Goal: Contribute content: Add original content to the website for others to see

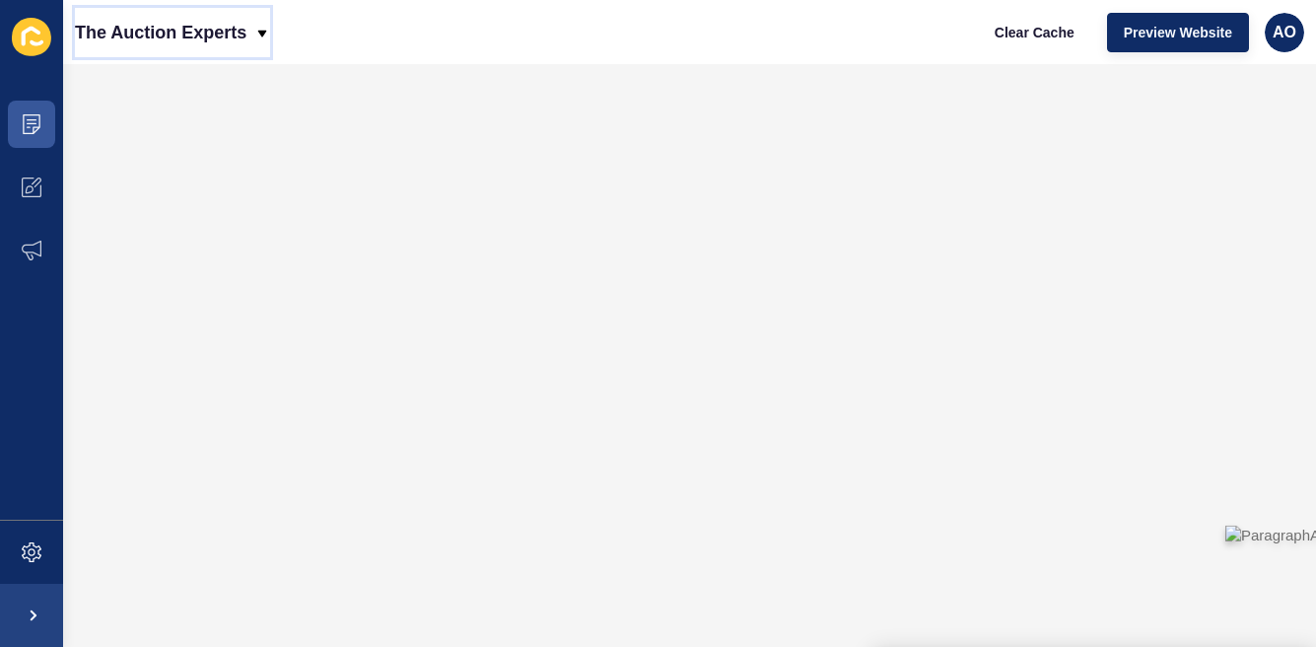
click at [262, 32] on icon at bounding box center [262, 33] width 9 height 7
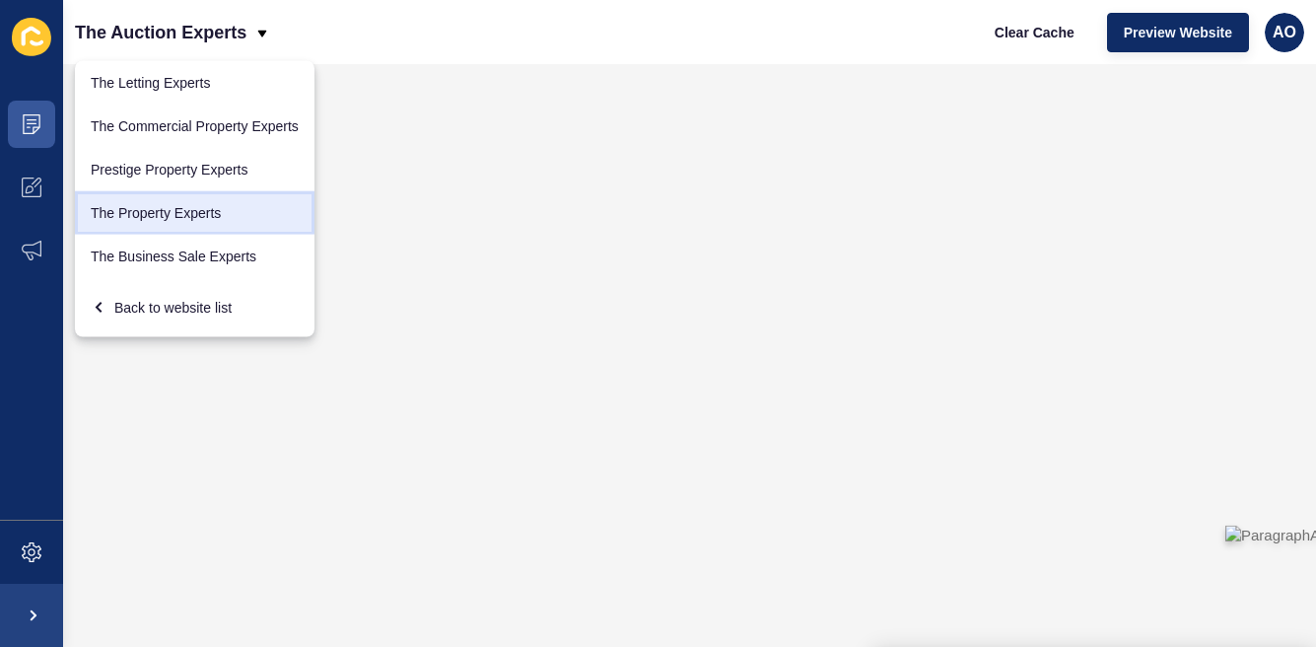
click at [168, 202] on link "The Property Experts" at bounding box center [194, 212] width 239 height 43
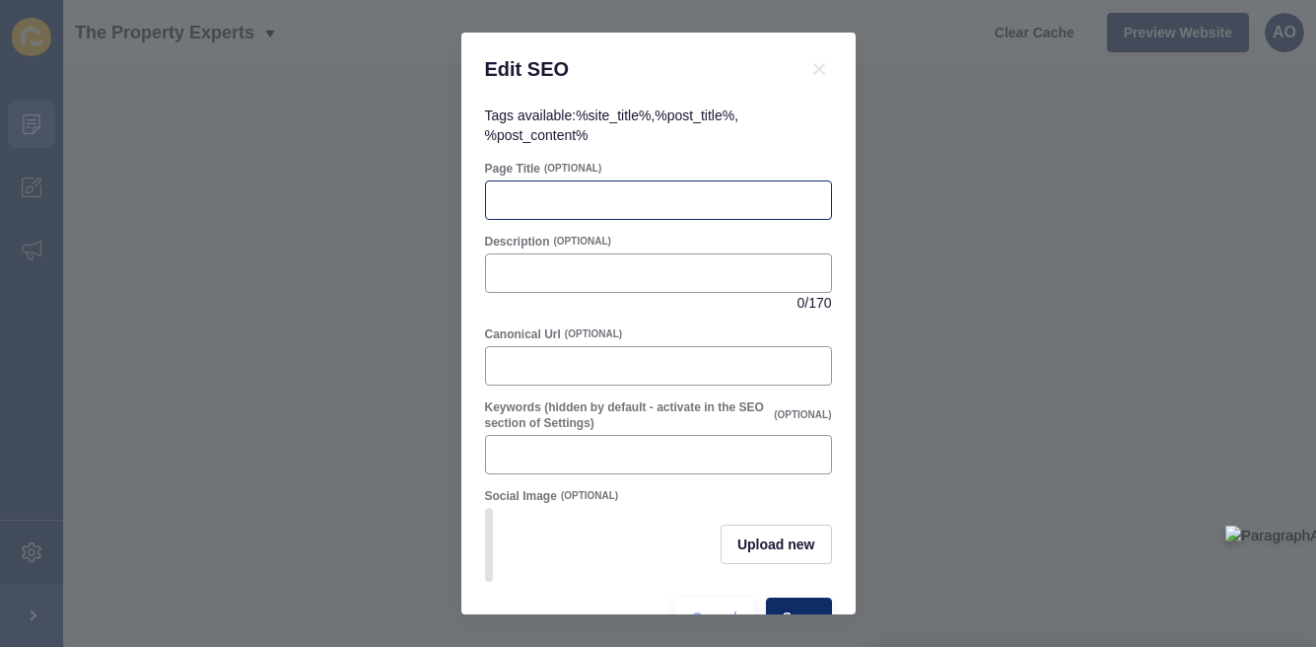
click at [520, 187] on div at bounding box center [658, 199] width 347 height 39
paste input "7 Tips for Dealing With Moving House Stress"
type input "7 Tips for Dealing With Moving House Stress"
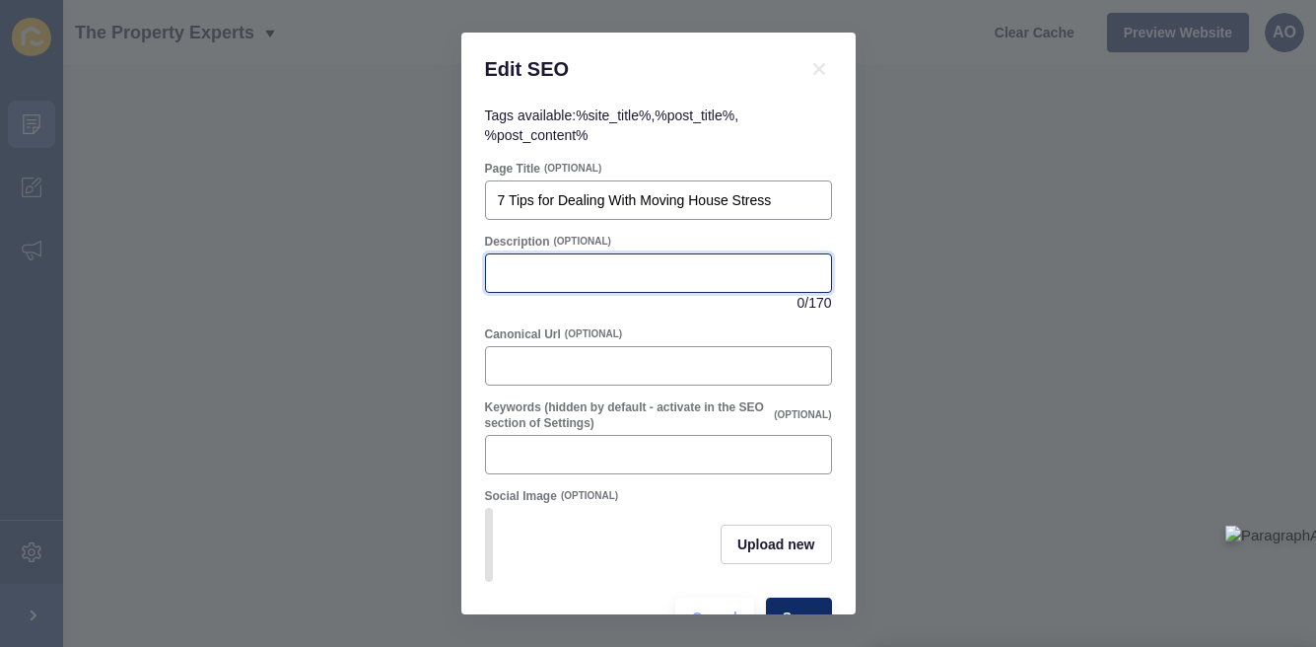
click at [531, 272] on input "Description" at bounding box center [658, 273] width 321 height 20
paste input "Discover expert tips for managing moving house stress and anxiety with our comp…"
type input "Discover expert tips for managing moving house stress and anxiety with our comp…"
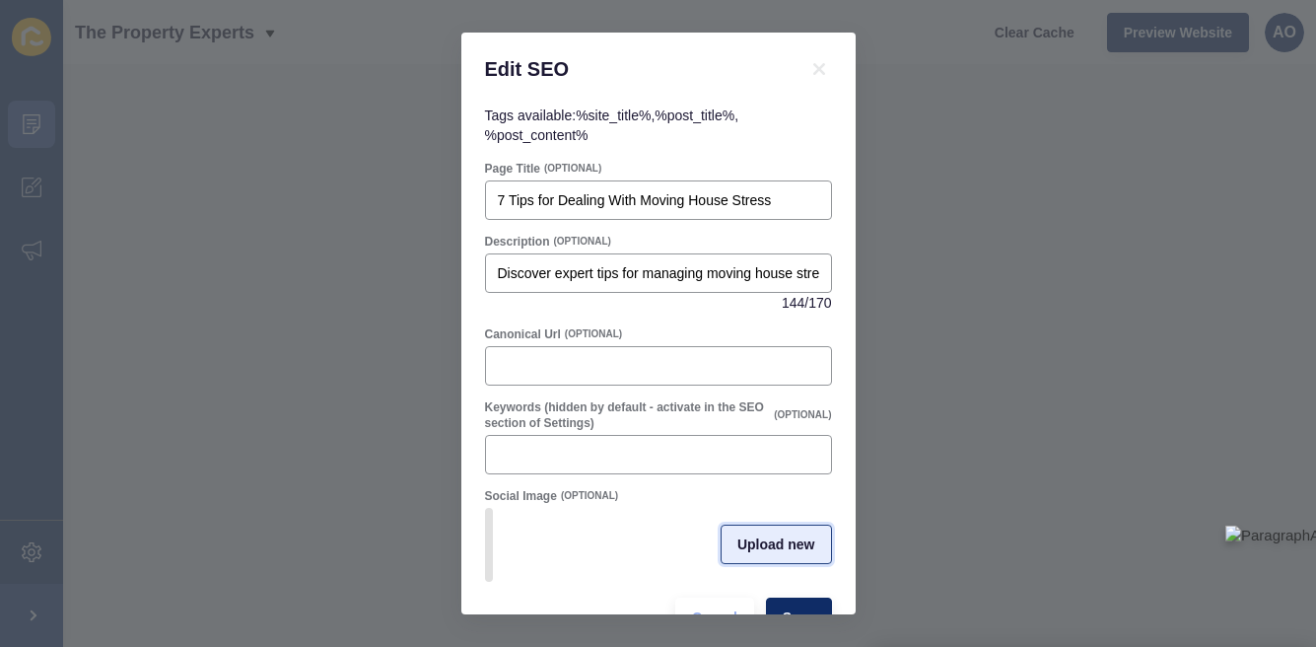
click at [758, 544] on span "Upload new" at bounding box center [776, 544] width 78 height 20
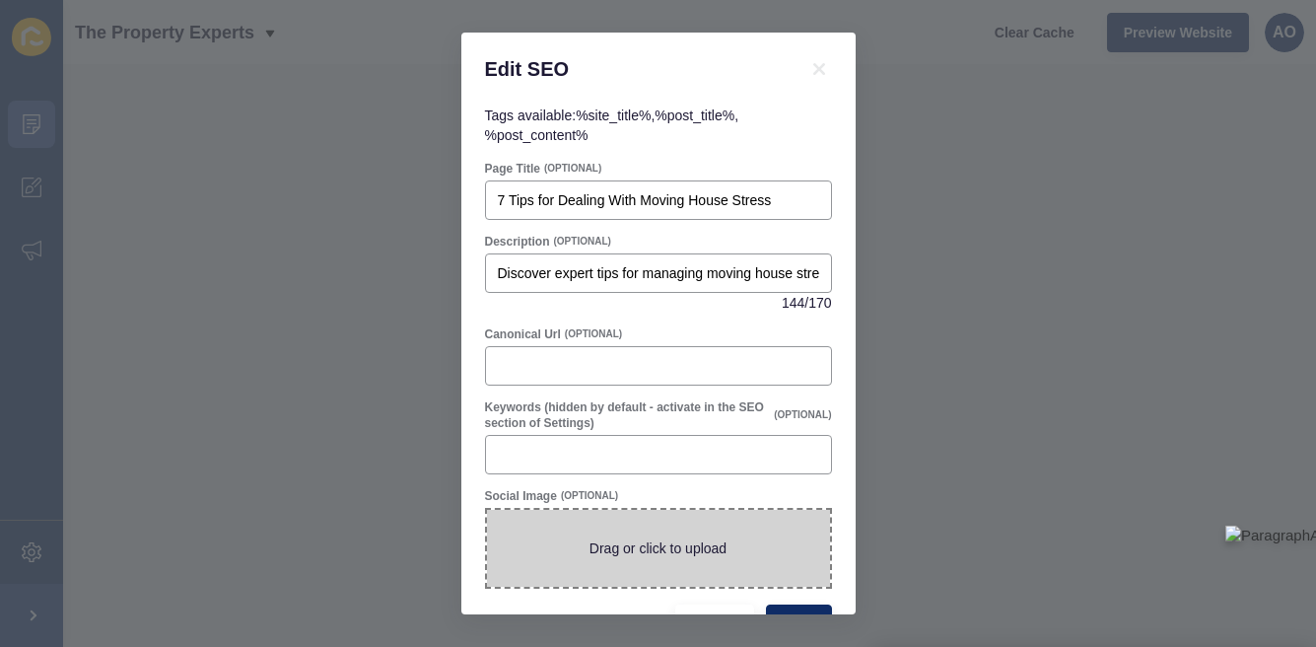
click at [643, 533] on span at bounding box center [658, 548] width 343 height 77
click at [487, 510] on input "Drag or click to upload" at bounding box center [487, 510] width 0 height 0
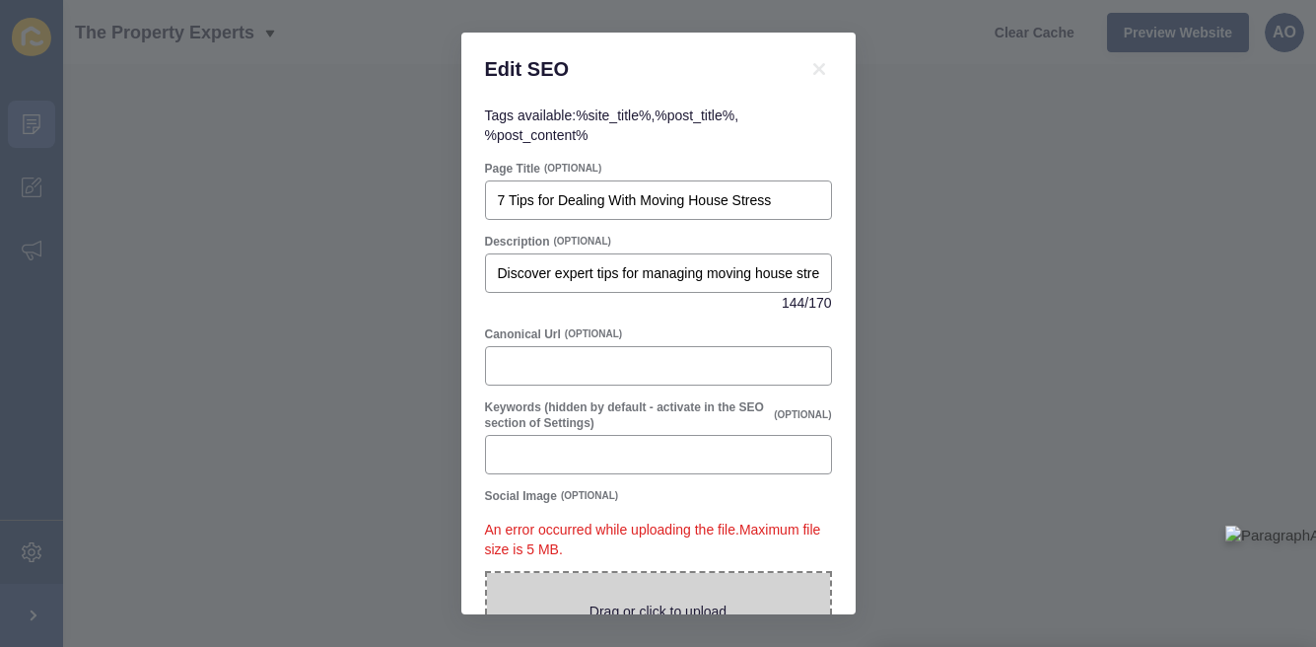
scroll to position [115, 0]
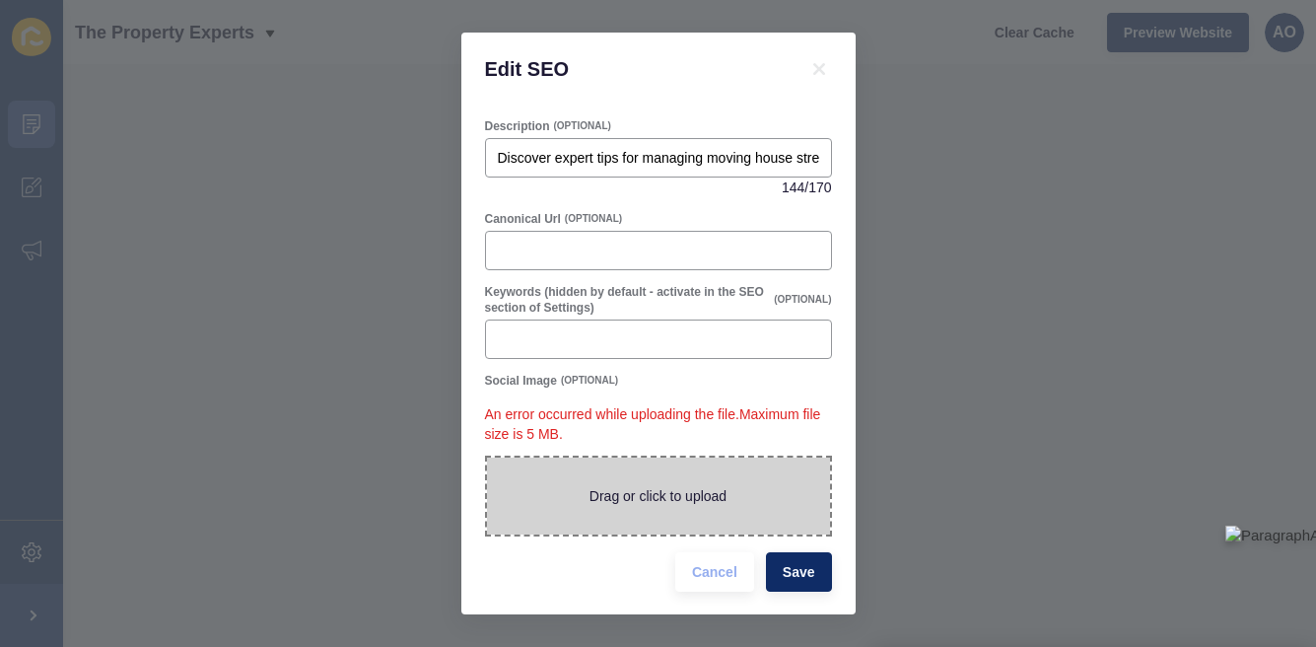
click at [631, 487] on span at bounding box center [658, 495] width 343 height 77
click at [487, 457] on input "Drag or click to upload" at bounding box center [487, 457] width 0 height 0
type input "C:\fakepath\tips-for-managing-stress-and-anxiety-when-moving-home copy.jpg"
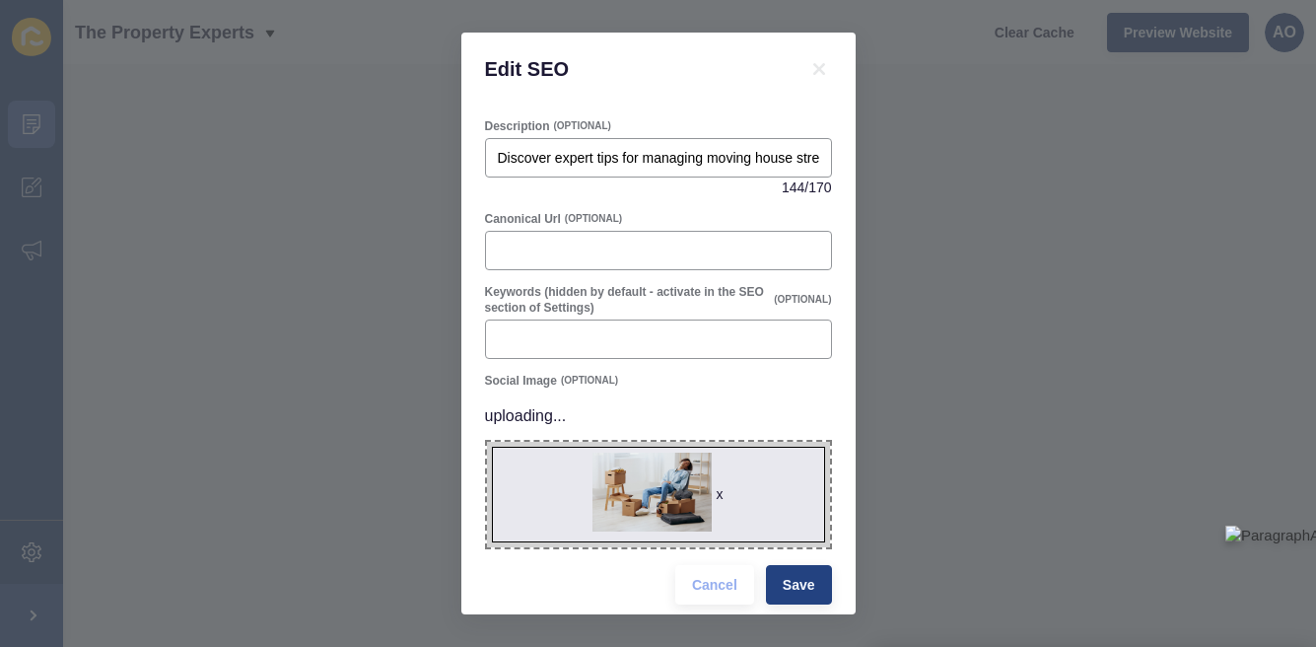
scroll to position [81, 0]
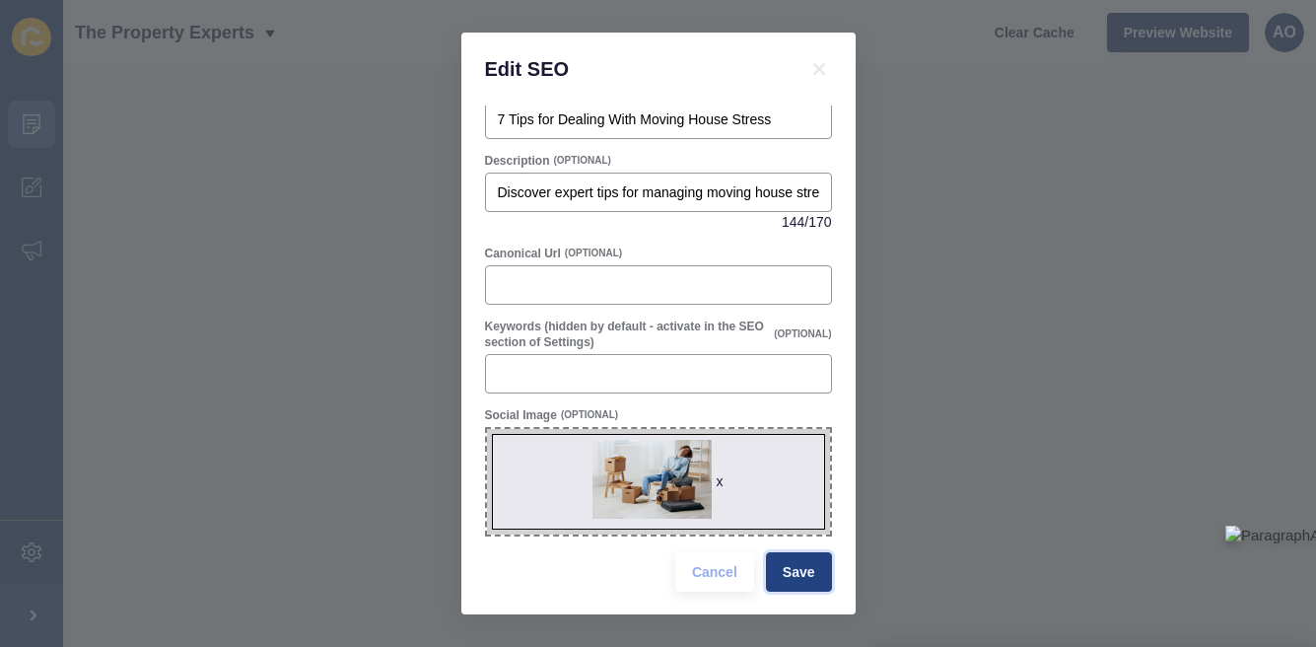
click at [800, 562] on span "Save" at bounding box center [799, 572] width 33 height 20
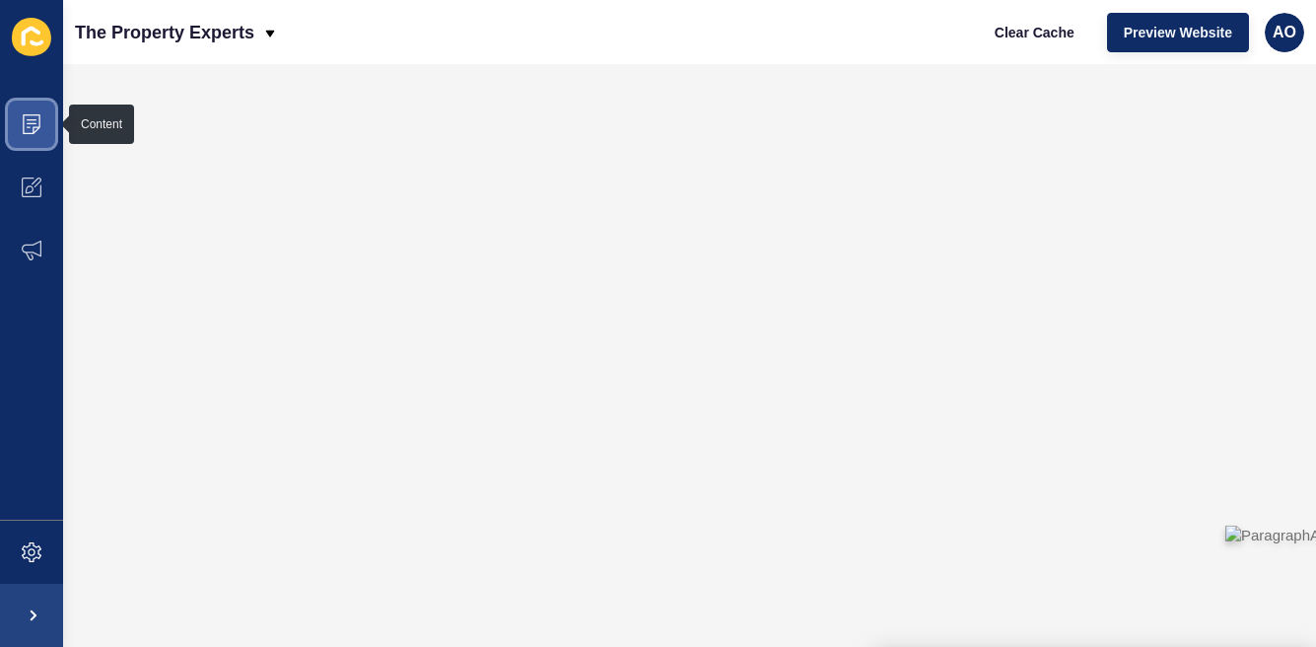
click at [34, 122] on icon at bounding box center [32, 124] width 20 height 20
click at [42, 130] on span at bounding box center [31, 124] width 63 height 63
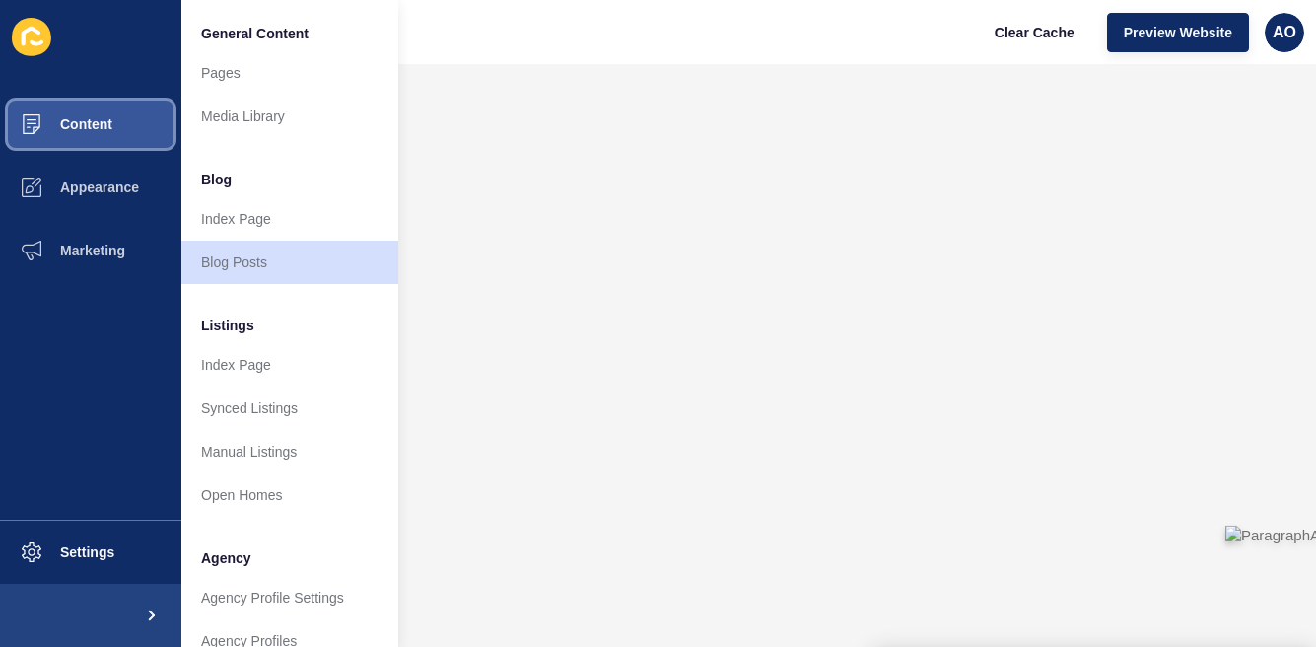
click at [97, 112] on button "Content" at bounding box center [90, 124] width 181 height 63
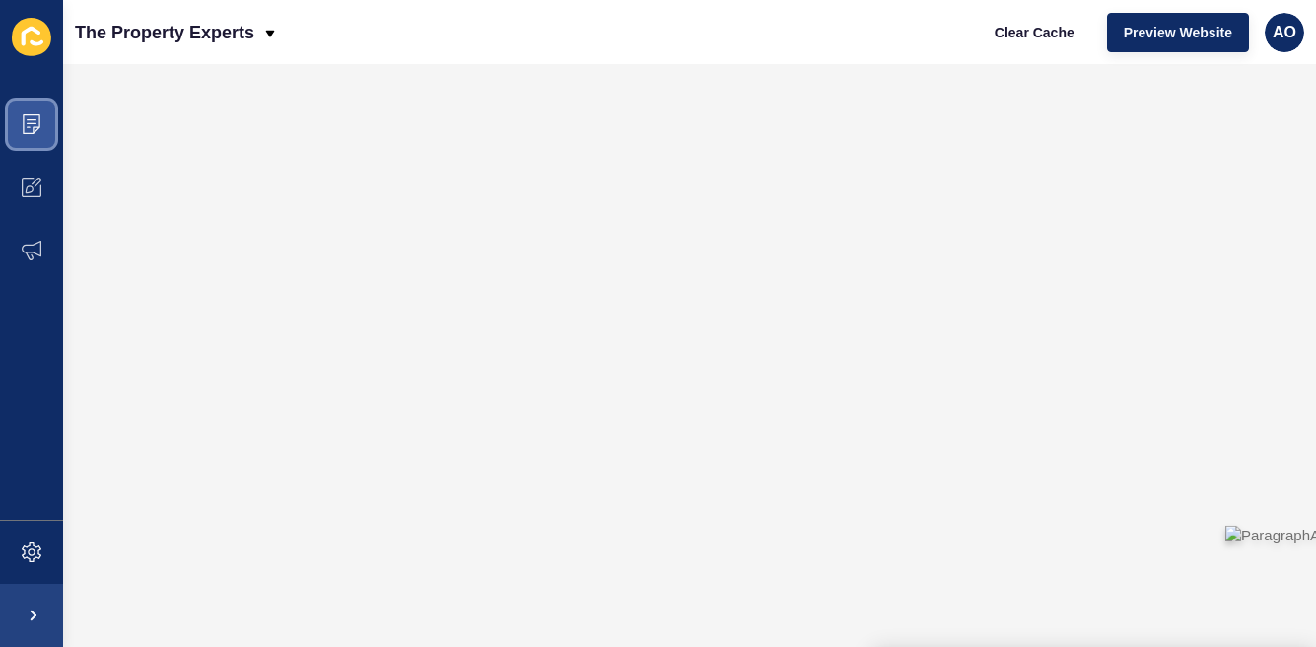
click at [45, 119] on span at bounding box center [31, 124] width 63 height 63
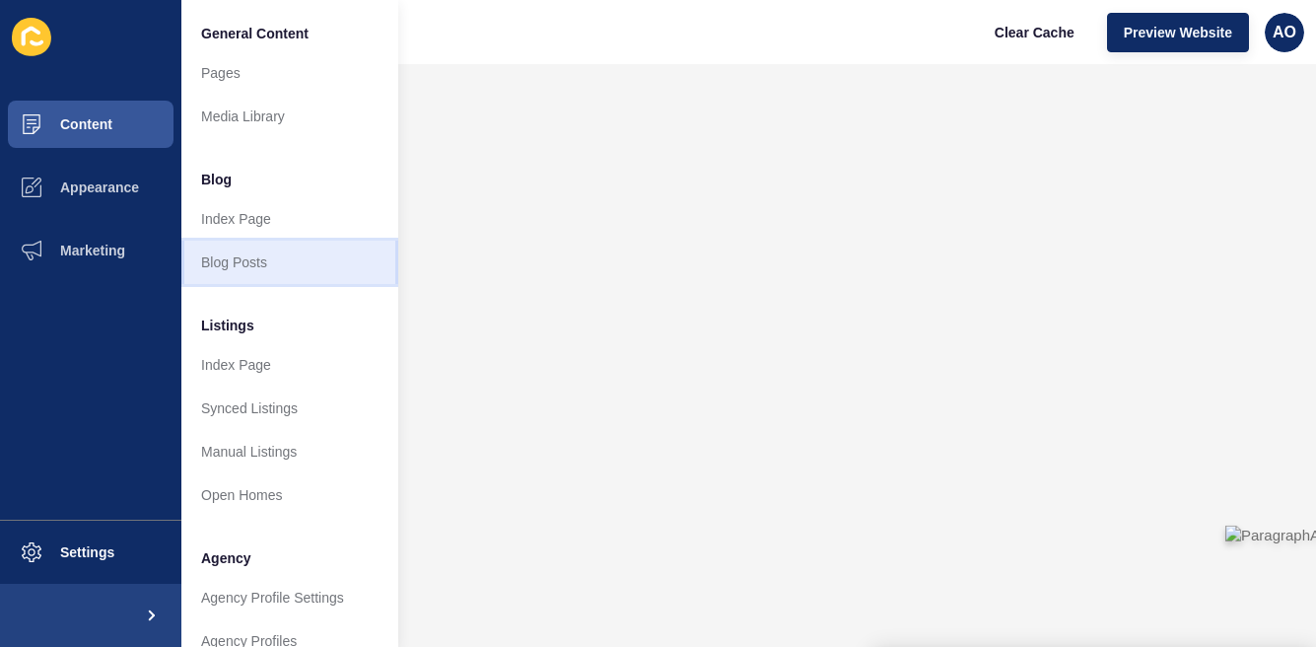
click at [242, 262] on link "Blog Posts" at bounding box center [289, 261] width 217 height 43
